Goal: Information Seeking & Learning: Find specific page/section

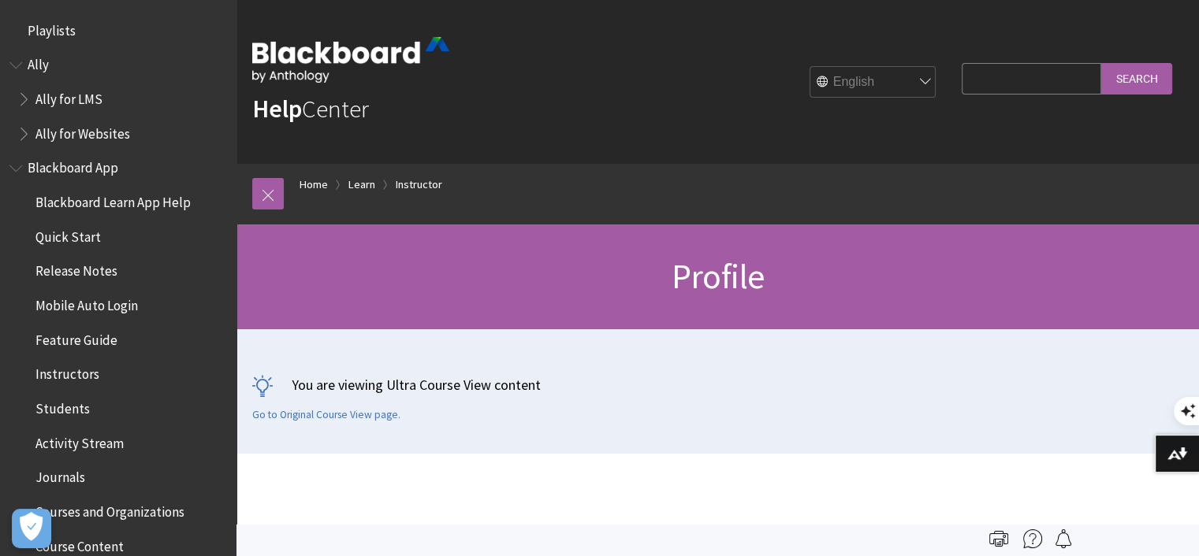
scroll to position [1838, 0]
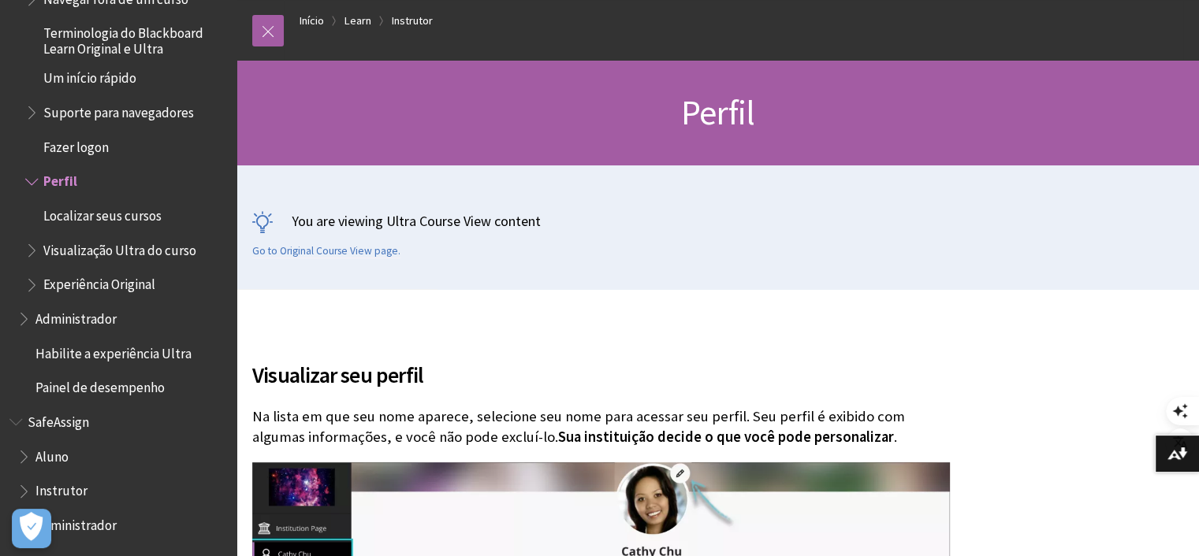
scroll to position [158, 0]
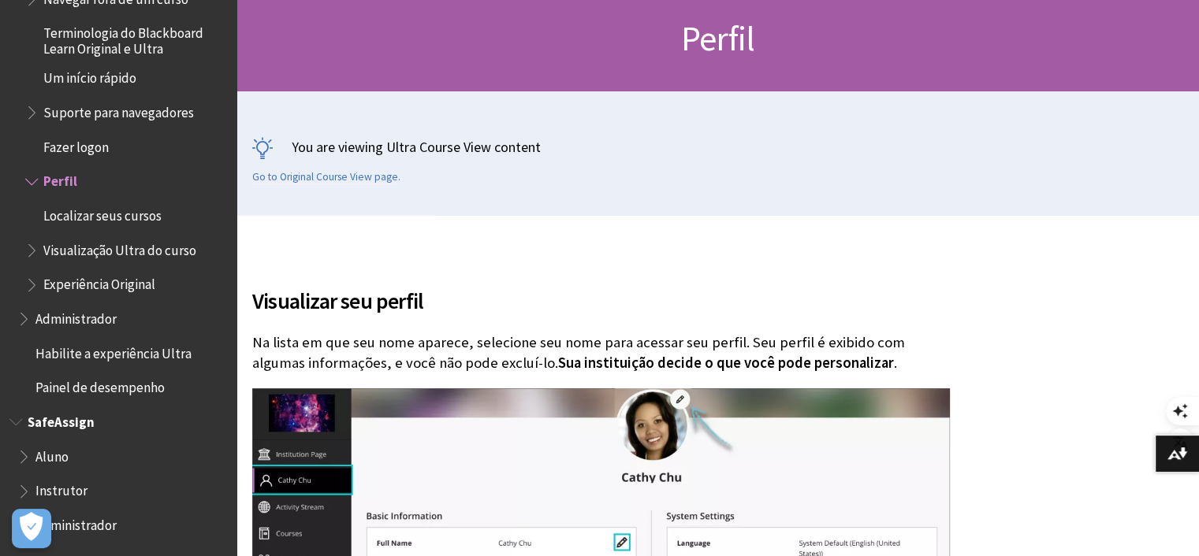
click at [83, 528] on span "Administrador" at bounding box center [75, 522] width 81 height 21
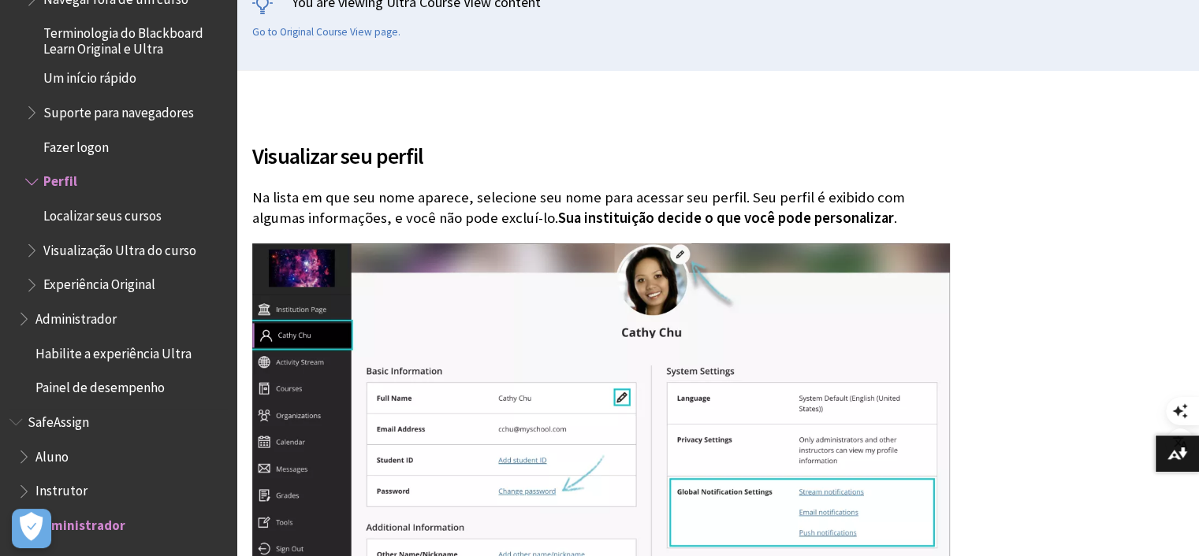
scroll to position [315, 0]
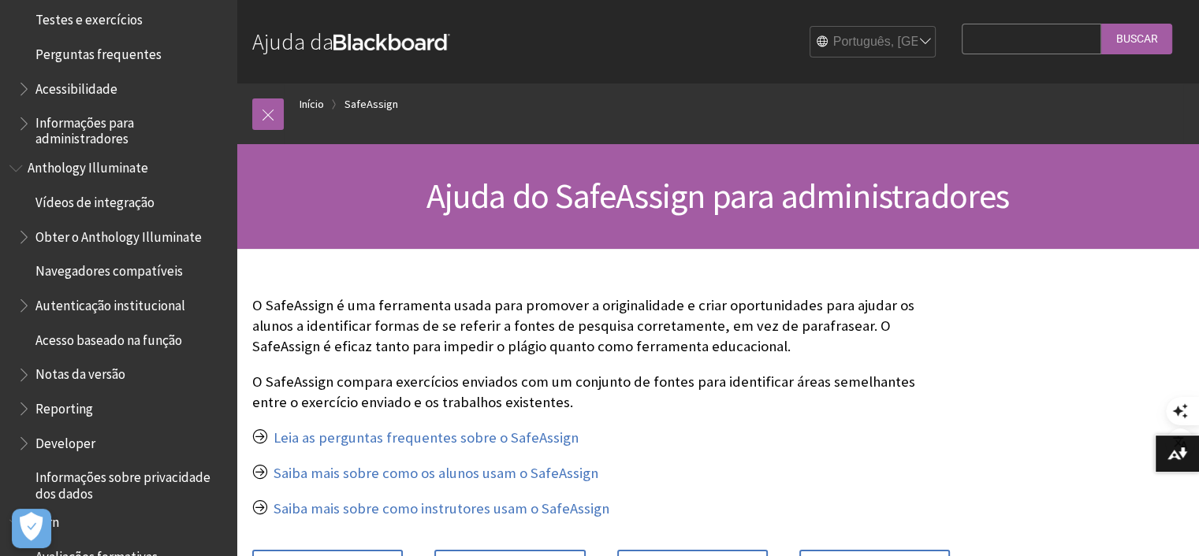
scroll to position [706, 0]
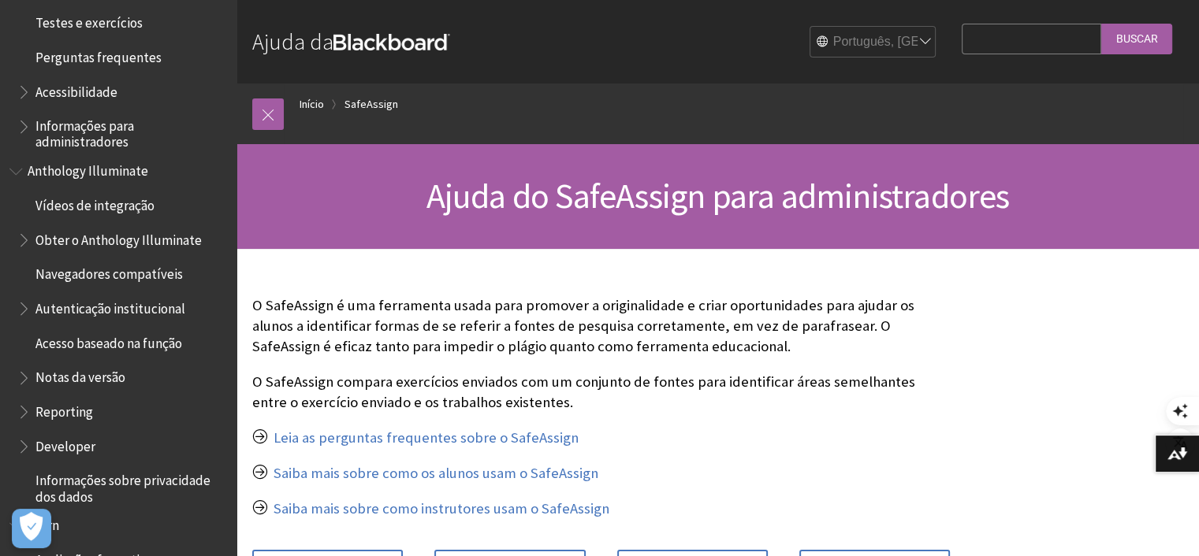
click at [999, 38] on input "Search Query" at bounding box center [1032, 39] width 140 height 31
drag, startPoint x: 981, startPoint y: 40, endPoint x: 971, endPoint y: 38, distance: 10.5
click at [971, 38] on input "calnsdario" at bounding box center [1032, 39] width 140 height 31
type input "calendario"
click at [1140, 37] on input "Buscar" at bounding box center [1136, 39] width 71 height 31
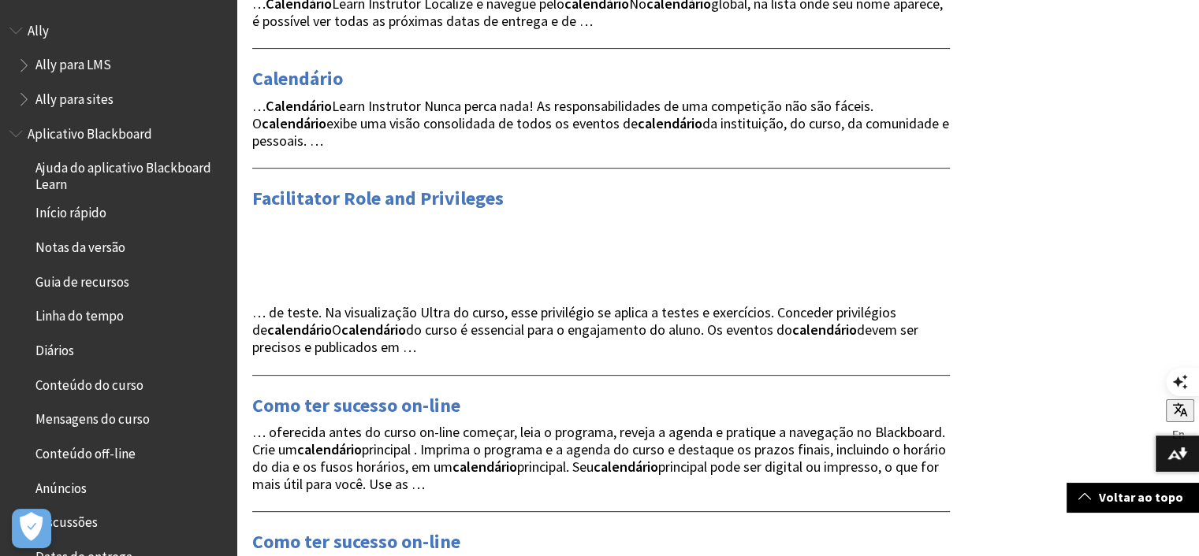
scroll to position [394, 0]
